Goal: Find specific page/section: Find specific page/section

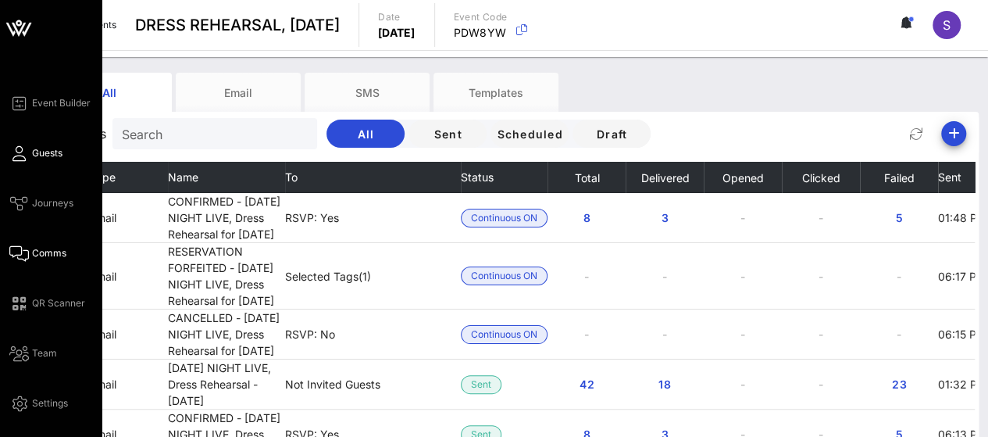
click at [16, 155] on icon at bounding box center [19, 153] width 20 height 2
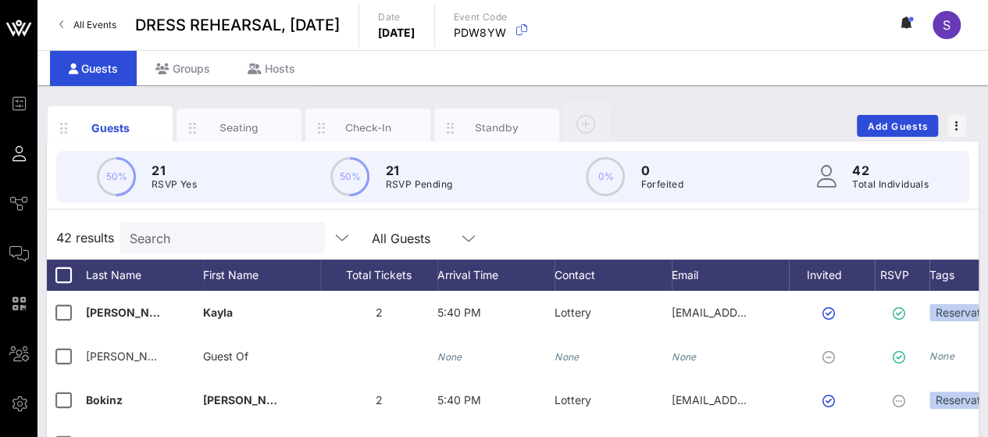
click at [221, 232] on input "Search" at bounding box center [221, 237] width 183 height 20
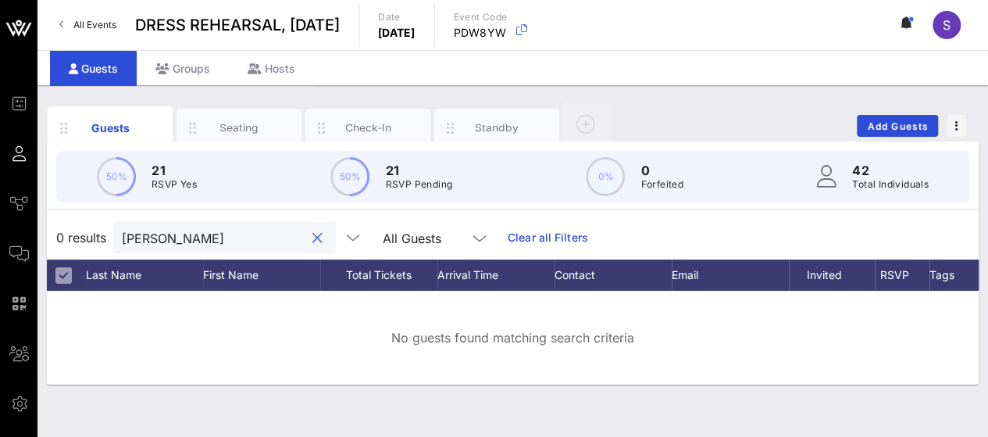
type input "[PERSON_NAME]"
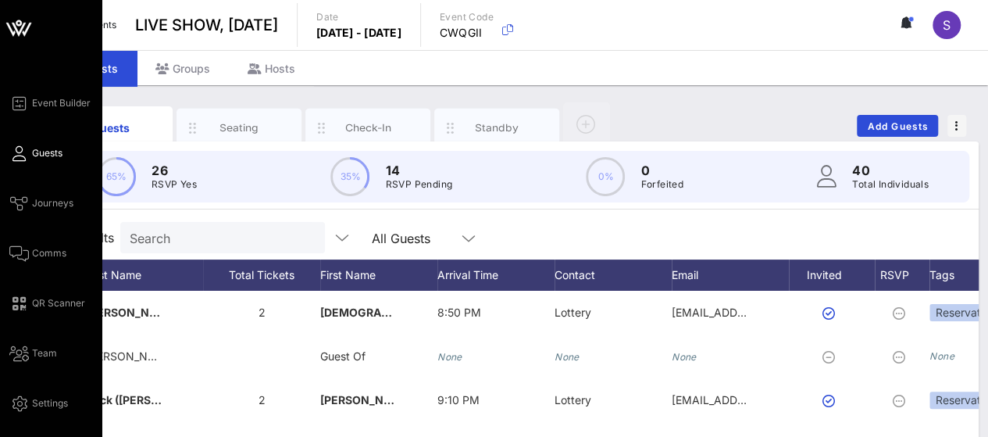
click at [27, 153] on icon at bounding box center [19, 153] width 20 height 2
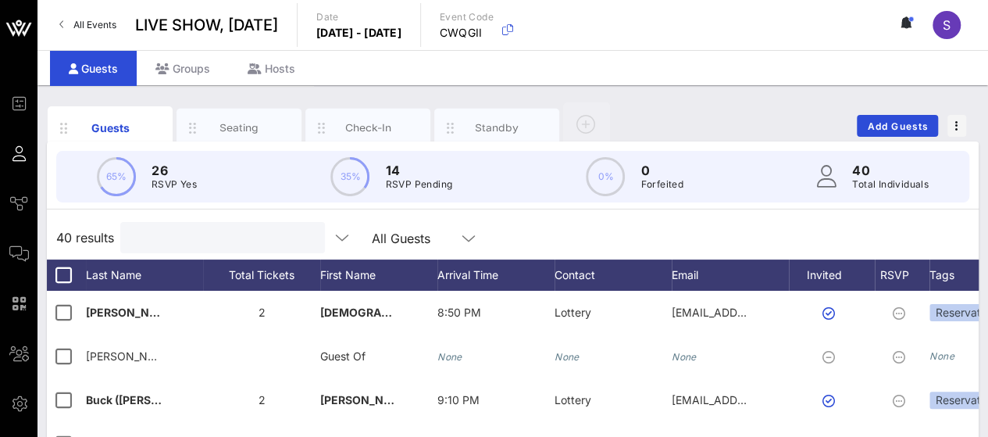
click at [152, 230] on input "text" at bounding box center [221, 237] width 183 height 20
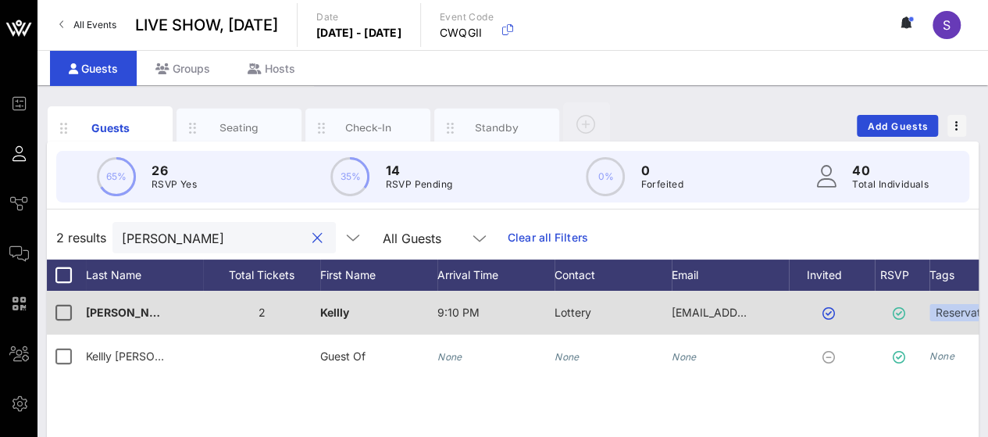
type input "[PERSON_NAME]"
click at [345, 307] on span "Kellly" at bounding box center [334, 311] width 29 height 13
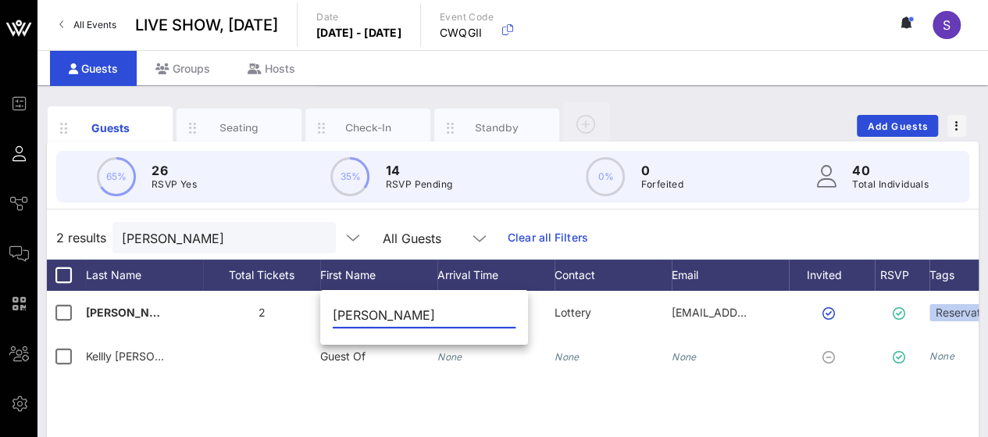
type input "[PERSON_NAME]"
